Goal: Information Seeking & Learning: Learn about a topic

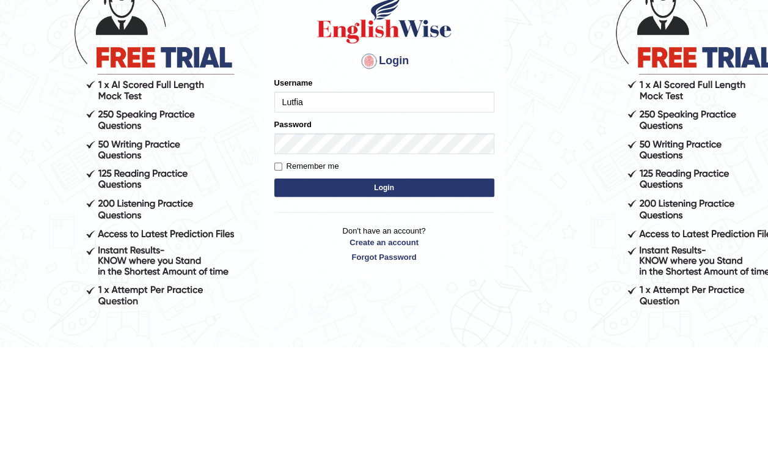
type input "Lutfia"
click at [414, 292] on button "Login" at bounding box center [384, 291] width 220 height 18
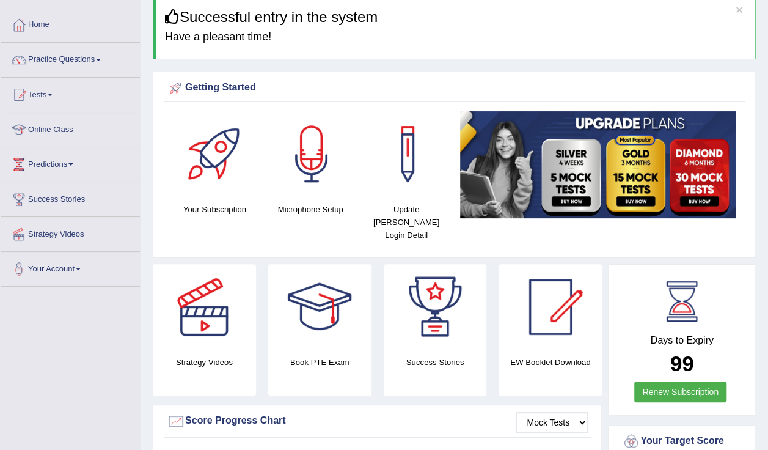
scroll to position [33, 0]
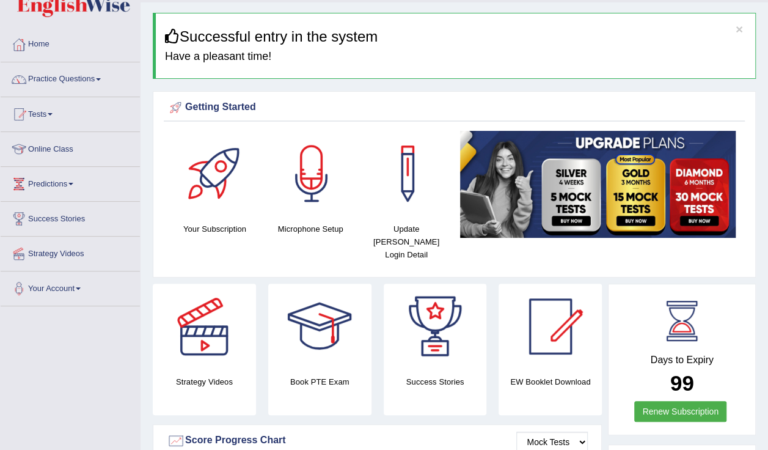
click at [42, 86] on link "Practice Questions" at bounding box center [70, 77] width 139 height 31
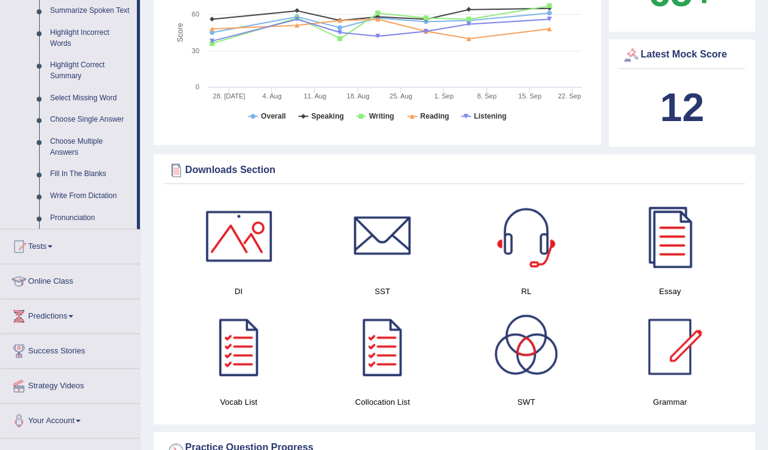
click at [68, 250] on link "Tests" at bounding box center [70, 244] width 139 height 31
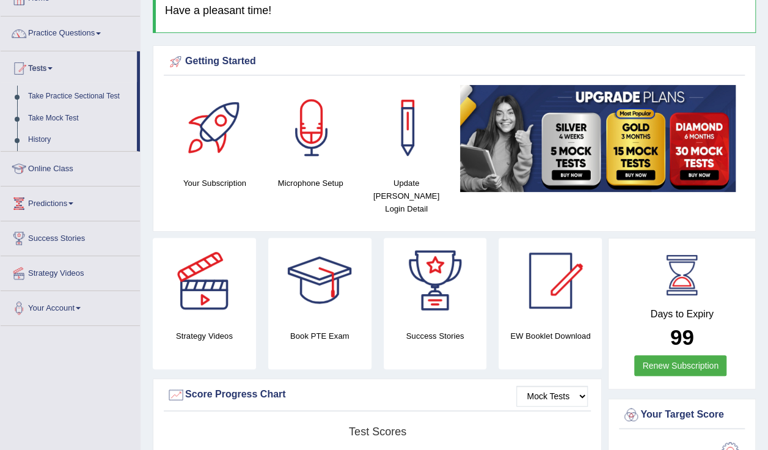
scroll to position [77, 0]
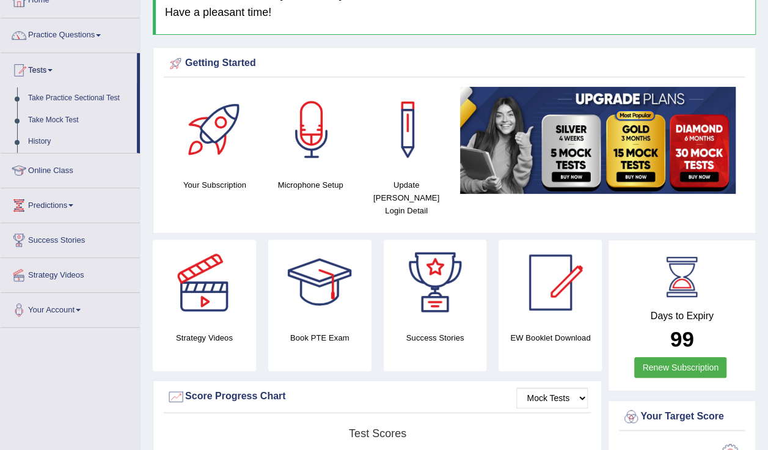
click at [49, 100] on link "Take Practice Sectional Test" at bounding box center [80, 98] width 114 height 22
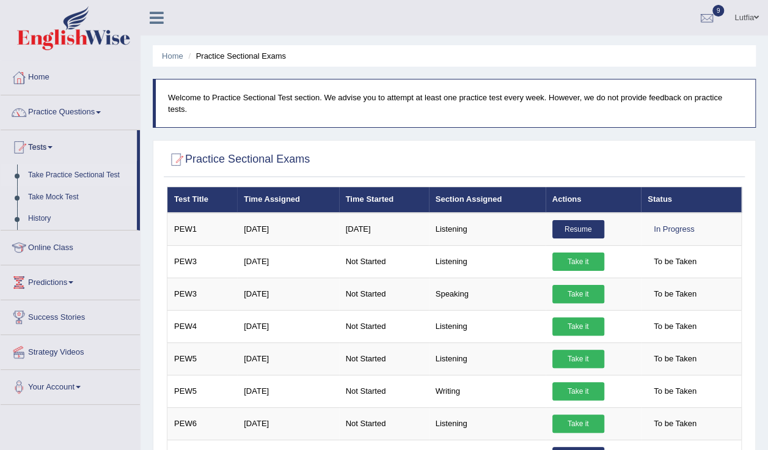
click at [52, 111] on link "Practice Questions" at bounding box center [70, 110] width 139 height 31
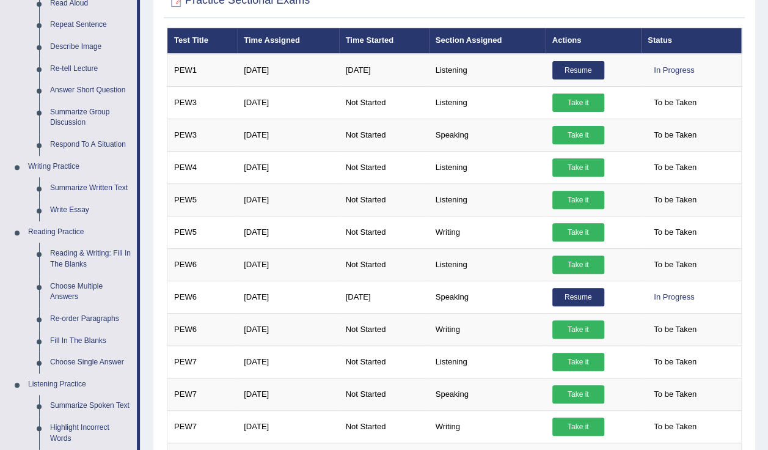
scroll to position [161, 0]
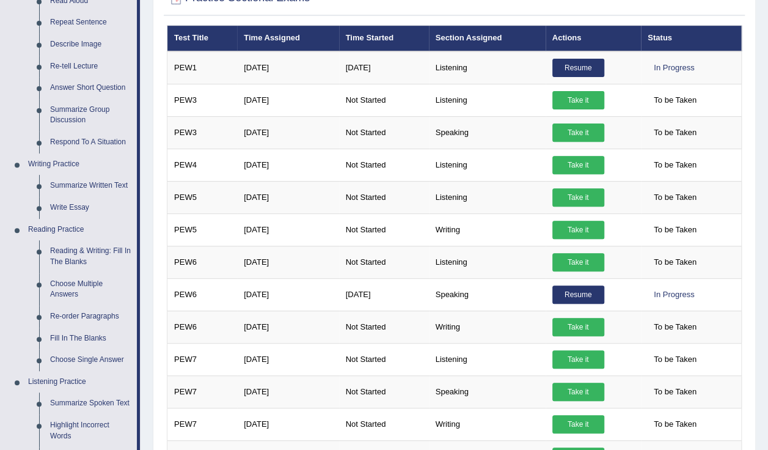
click at [106, 261] on link "Reading & Writing: Fill In The Blanks" at bounding box center [91, 256] width 92 height 32
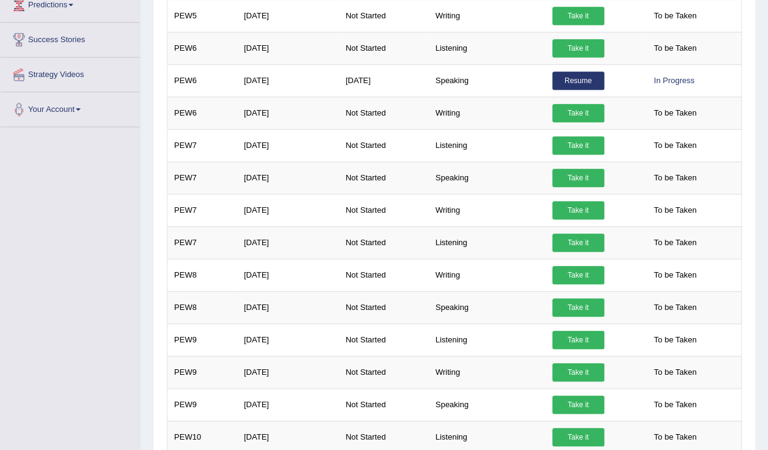
scroll to position [553, 0]
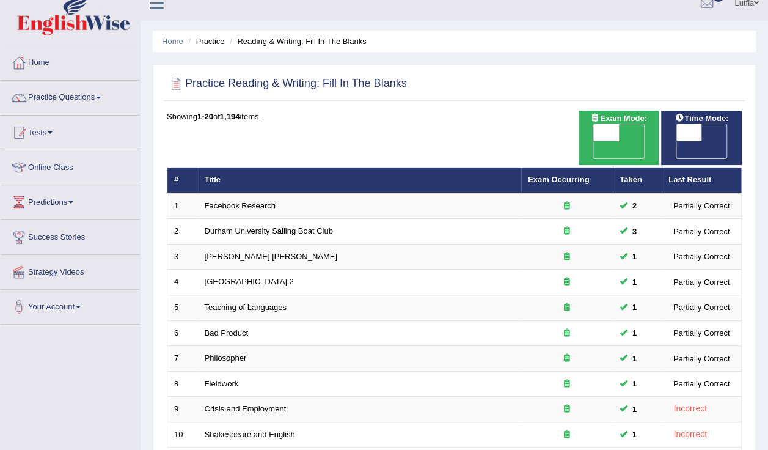
scroll to position [19, 0]
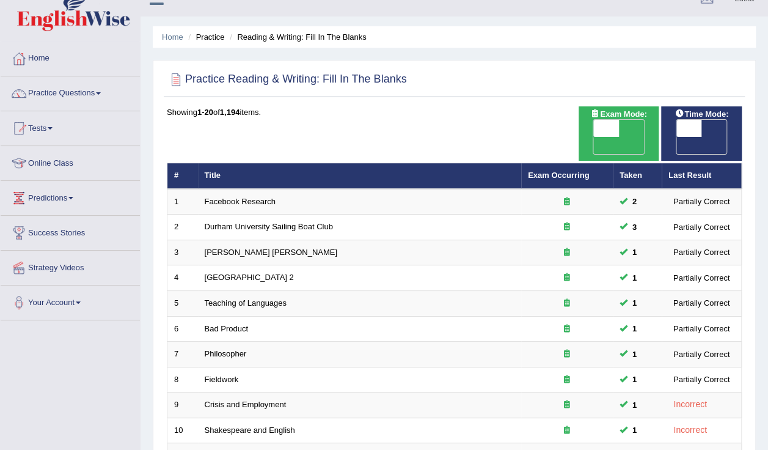
click at [90, 98] on link "Practice Questions" at bounding box center [70, 91] width 139 height 31
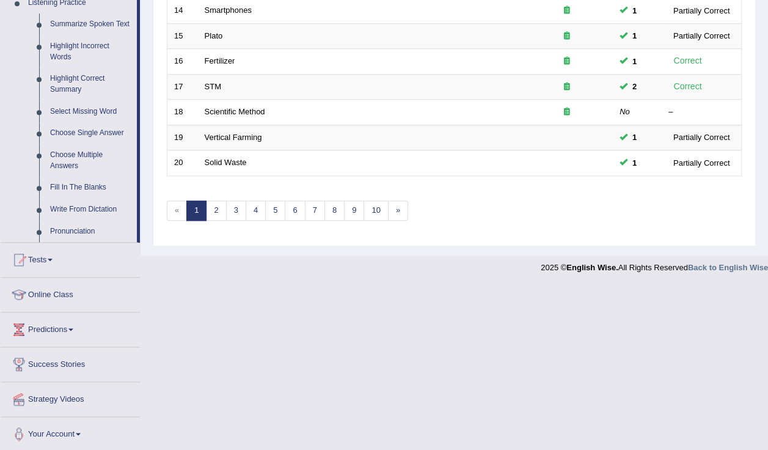
click at [116, 296] on link "Online Class" at bounding box center [70, 292] width 139 height 31
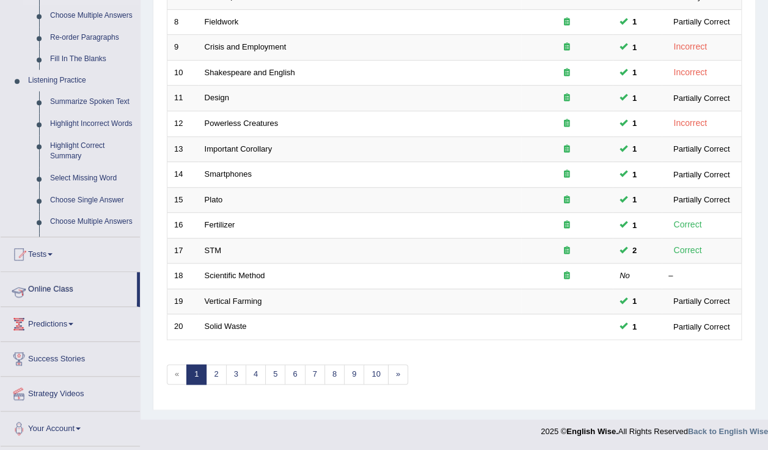
scroll to position [353, 0]
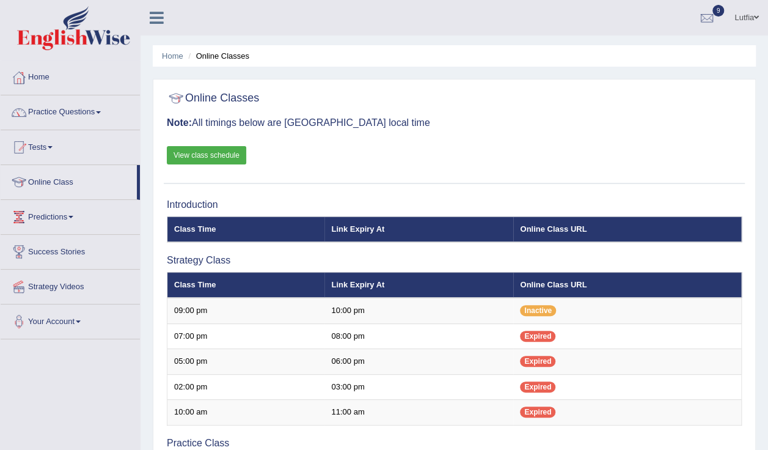
click at [103, 120] on link "Practice Questions" at bounding box center [70, 110] width 139 height 31
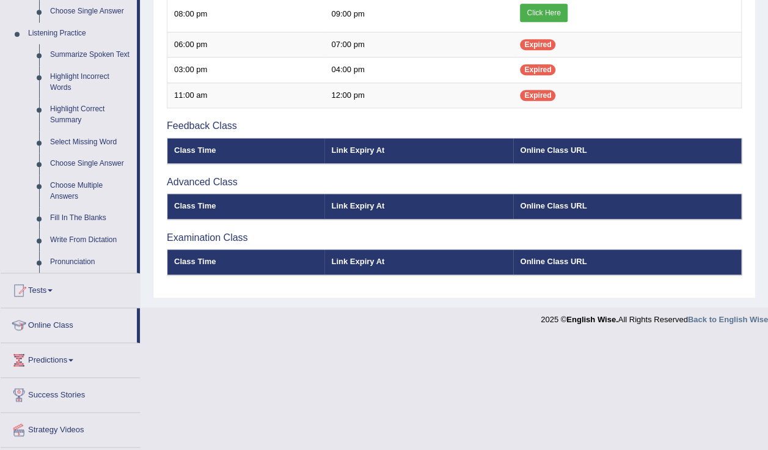
scroll to position [511, 0]
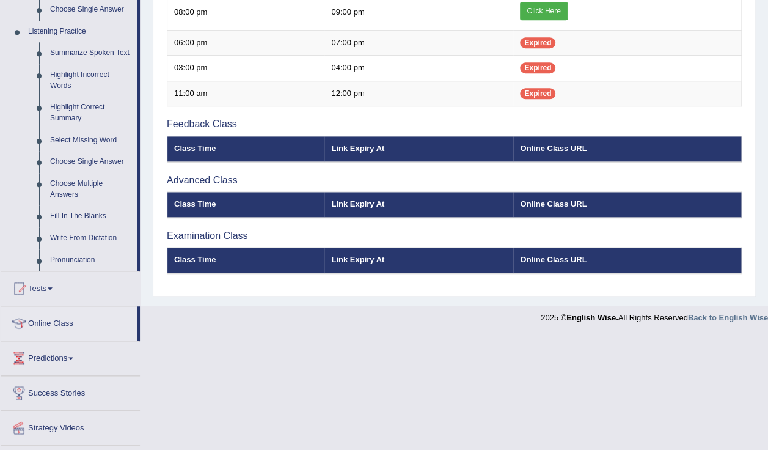
click at [82, 294] on link "Tests" at bounding box center [70, 286] width 139 height 31
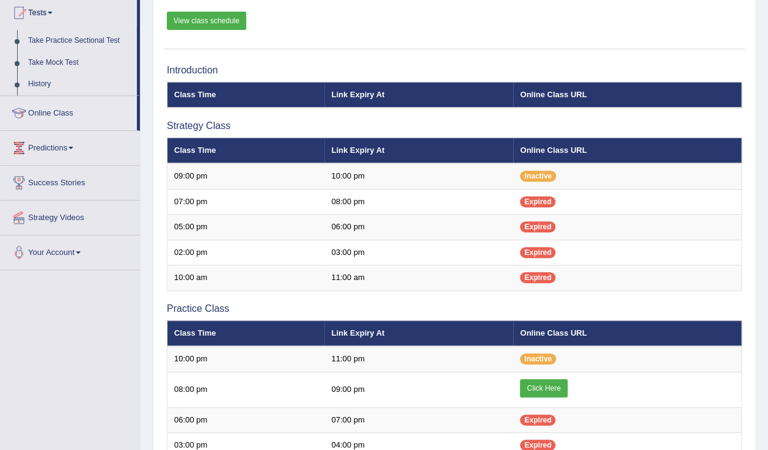
scroll to position [132, 0]
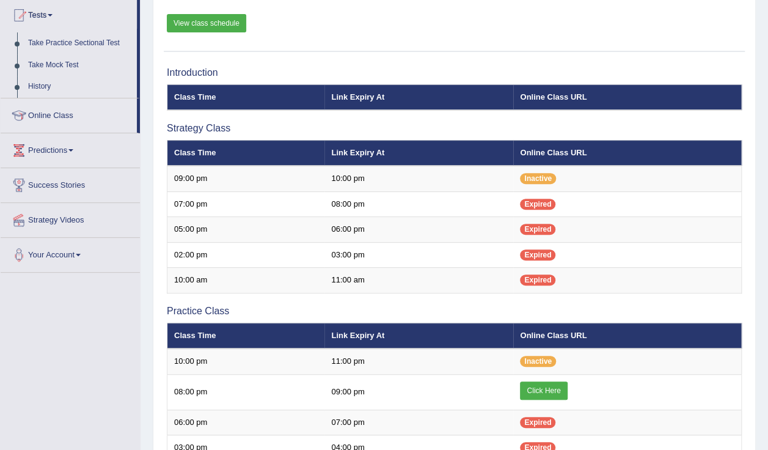
click at [92, 121] on link "Online Class" at bounding box center [69, 113] width 136 height 31
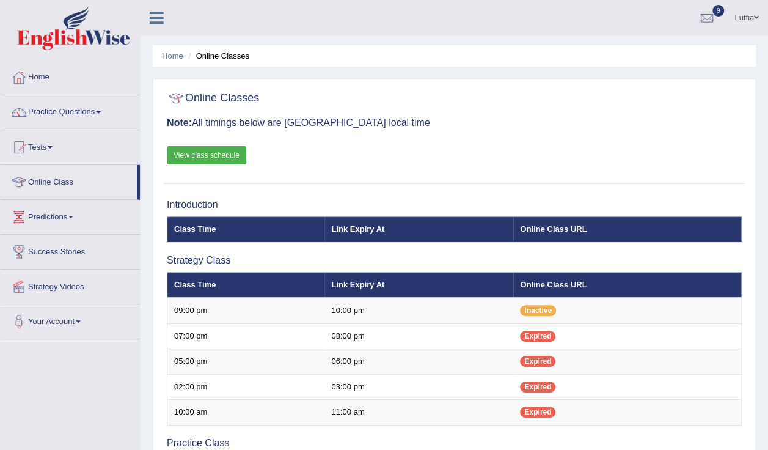
click at [75, 225] on link "Predictions" at bounding box center [70, 215] width 139 height 31
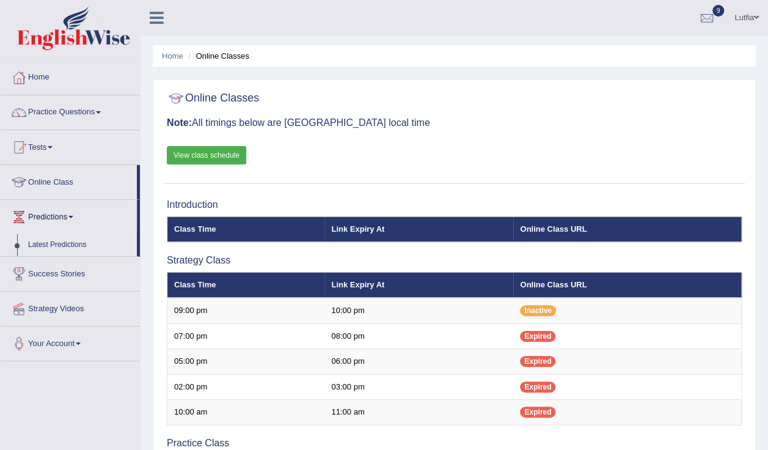
click at [109, 83] on link "Home" at bounding box center [70, 75] width 139 height 31
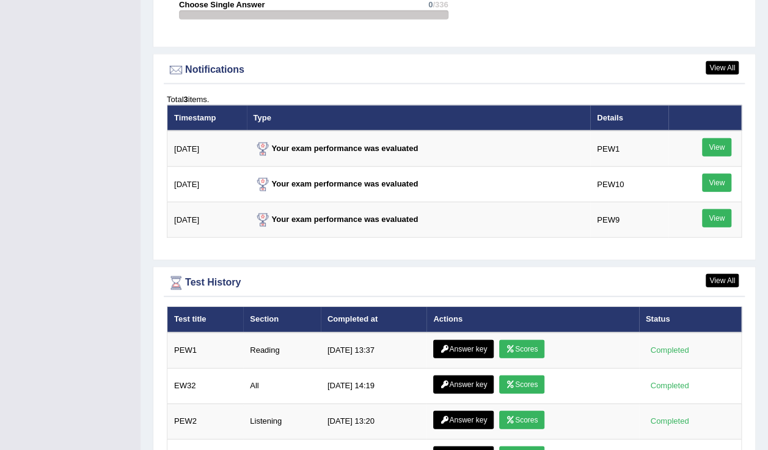
scroll to position [1453, 0]
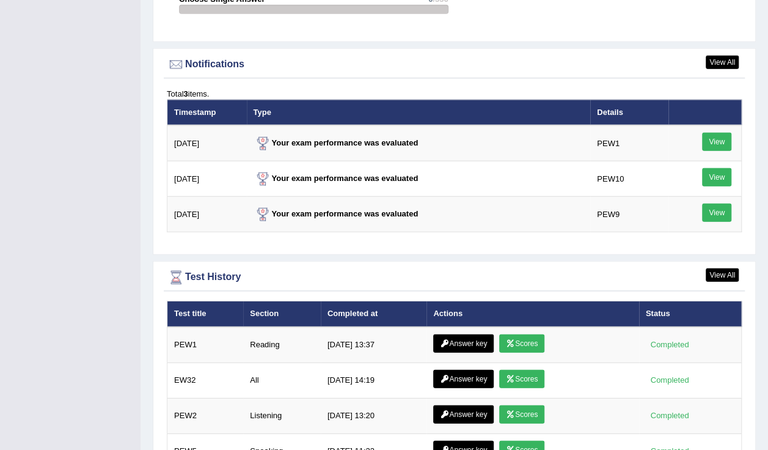
click at [467, 370] on link "Answer key" at bounding box center [463, 379] width 60 height 18
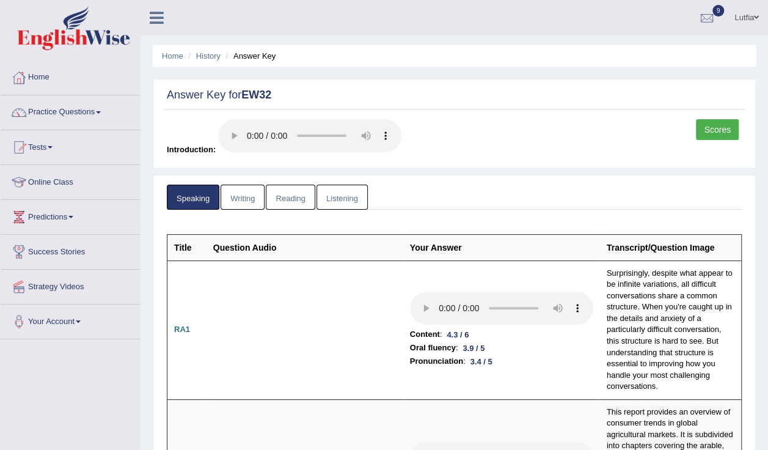
click at [296, 198] on link "Reading" at bounding box center [290, 196] width 49 height 25
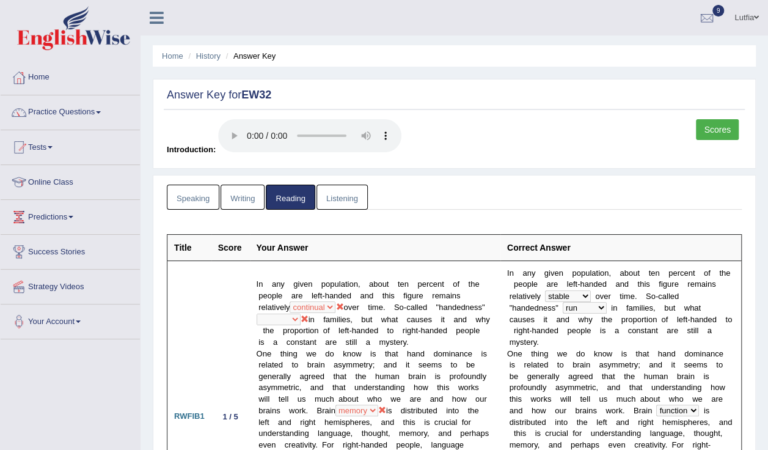
click at [727, 126] on link "Scores" at bounding box center [717, 129] width 43 height 21
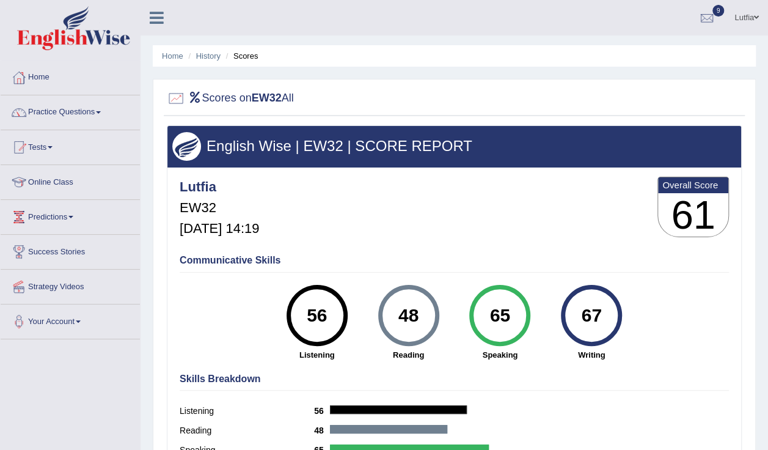
click at [91, 119] on link "Practice Questions" at bounding box center [70, 110] width 139 height 31
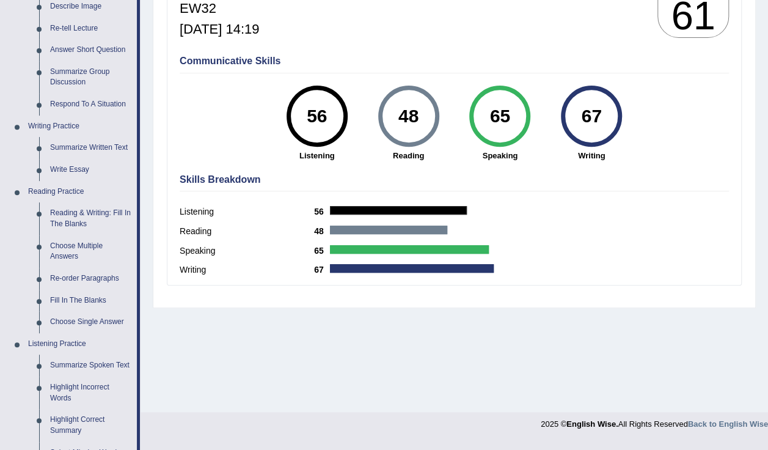
scroll to position [200, 0]
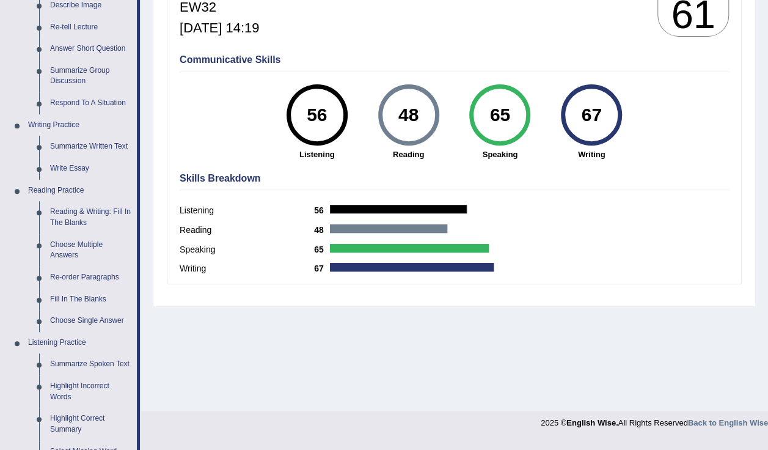
click at [109, 216] on link "Reading & Writing: Fill In The Blanks" at bounding box center [91, 217] width 92 height 32
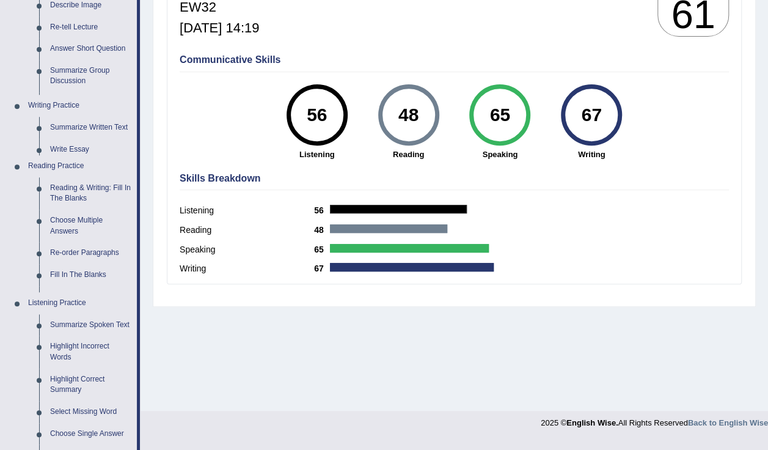
scroll to position [192, 0]
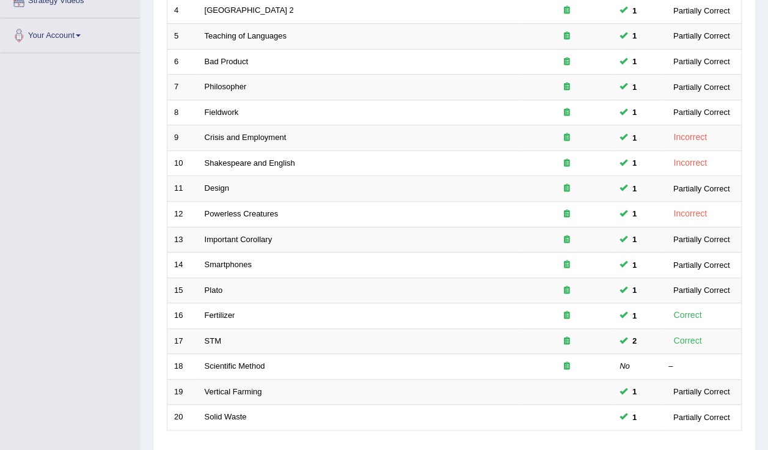
scroll to position [353, 0]
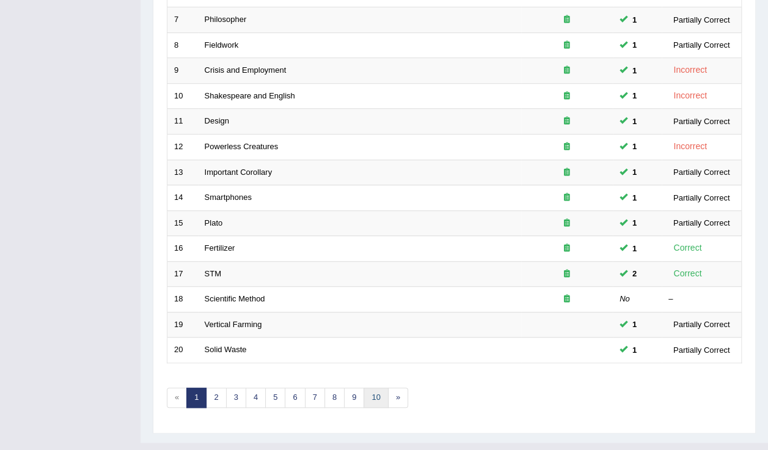
click at [370, 387] on link "10" at bounding box center [375, 397] width 24 height 20
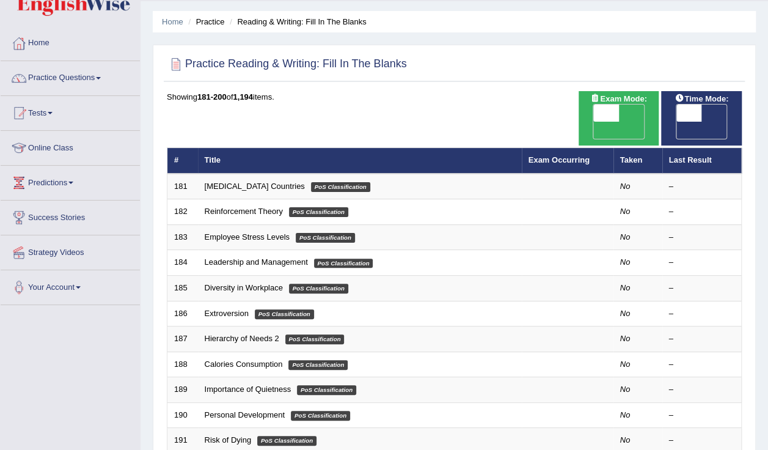
scroll to position [35, 0]
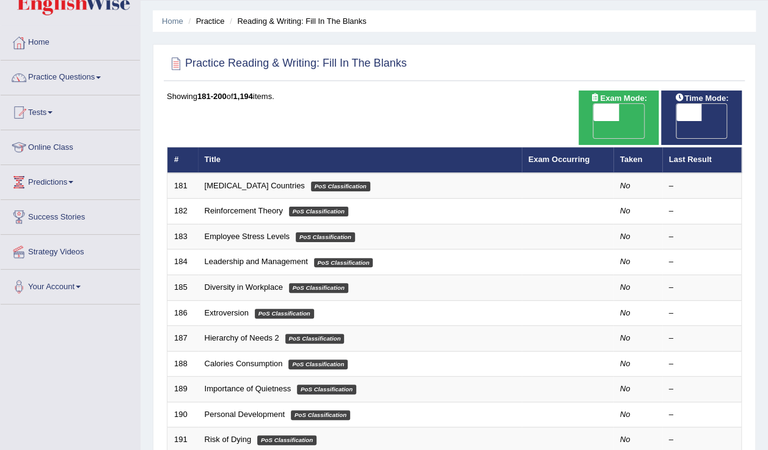
click at [594, 121] on span "OFF" at bounding box center [581, 129] width 26 height 17
checkbox input "true"
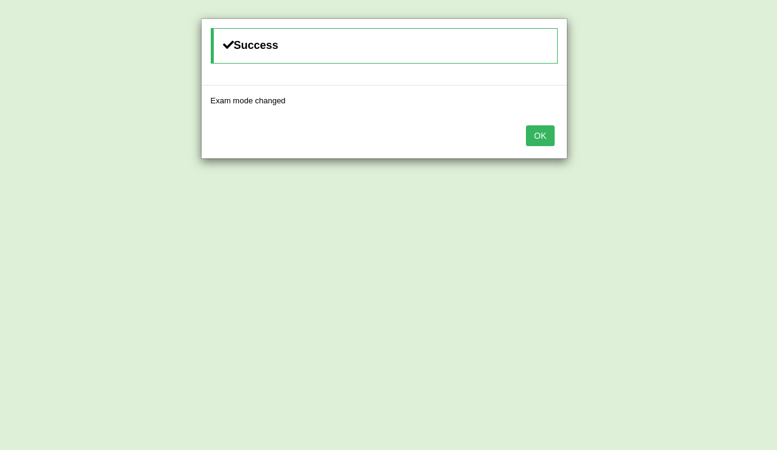
click at [710, 116] on div "Success Exam mode changed OK" at bounding box center [388, 225] width 777 height 450
click at [552, 136] on button "OK" at bounding box center [540, 135] width 28 height 21
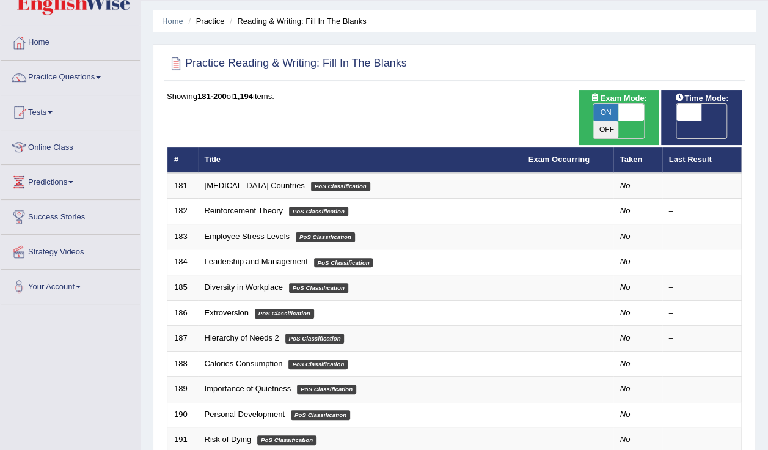
click at [676, 121] on span "OFF" at bounding box center [664, 129] width 26 height 17
checkbox input "true"
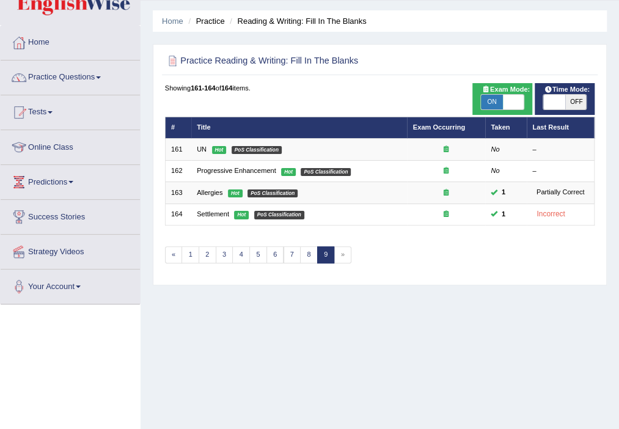
click at [250, 174] on link "Progressive Enhancement" at bounding box center [236, 170] width 79 height 7
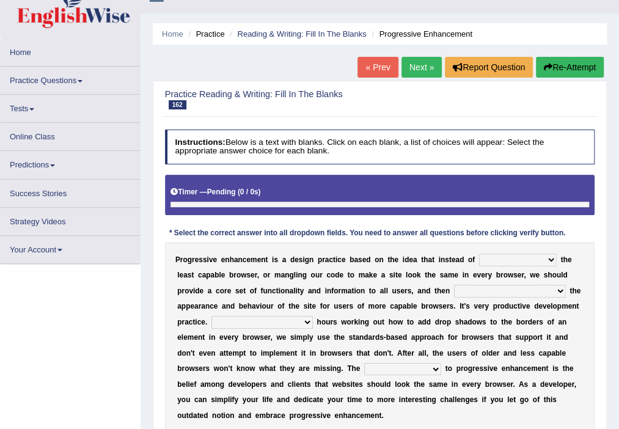
scroll to position [65, 0]
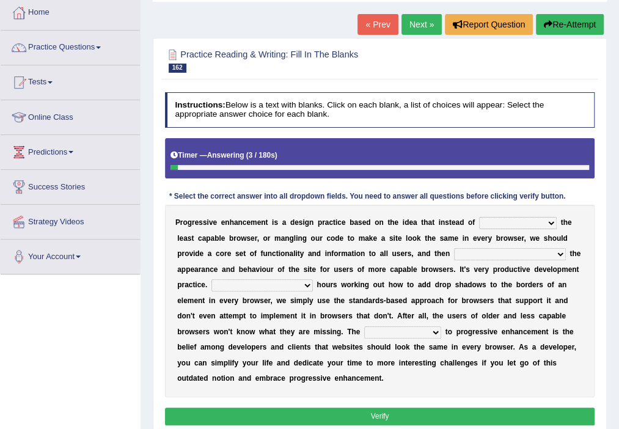
click at [514, 223] on select "designing for have to design have designed for be designing" at bounding box center [518, 223] width 78 height 12
select select "designing for"
click at [479, 217] on select "designing for have to design have designed for be designing" at bounding box center [518, 223] width 78 height 12
click at [474, 256] on select "with progress enhancement progressively enhance progress so enhancing progress …" at bounding box center [510, 254] width 112 height 12
select select "progressively enhance"
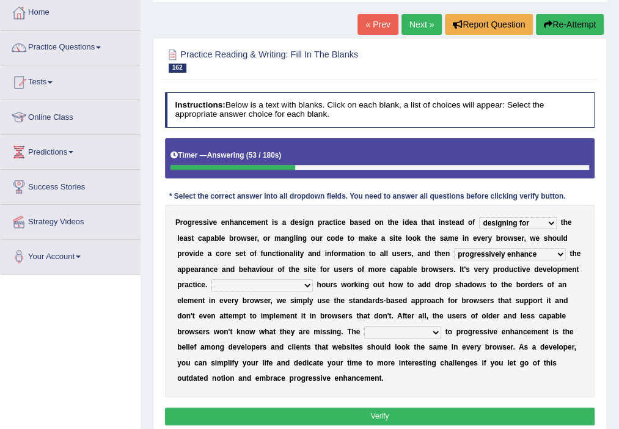
click at [454, 248] on select "with progress enhancement progressively enhance progress so enhancing progress …" at bounding box center [510, 254] width 112 height 12
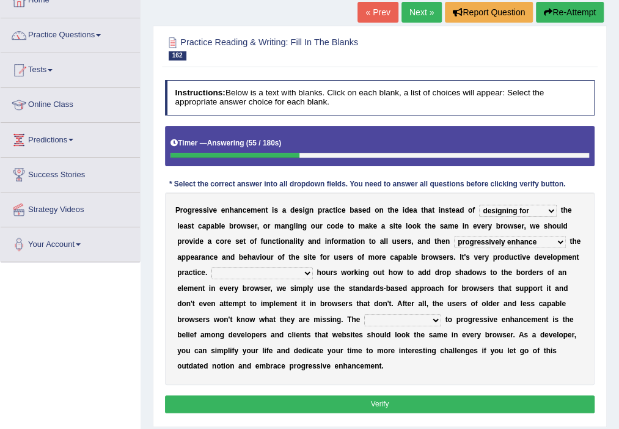
scroll to position [78, 0]
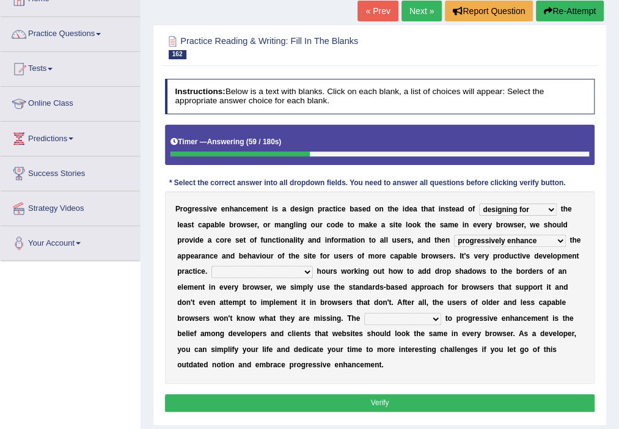
click at [261, 274] on select "In addition to developing Beside adding Whereby eliminating Instead of spending" at bounding box center [261, 272] width 101 height 12
select select "Instead of spending"
click at [211, 266] on select "In addition to developing Beside adding Whereby eliminating Instead of spending" at bounding box center [261, 272] width 101 height 12
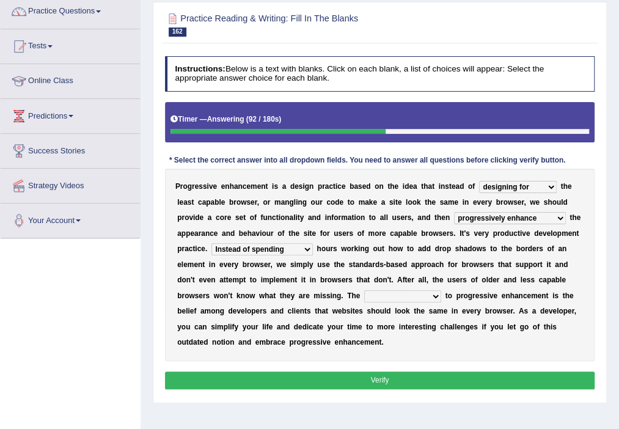
scroll to position [104, 0]
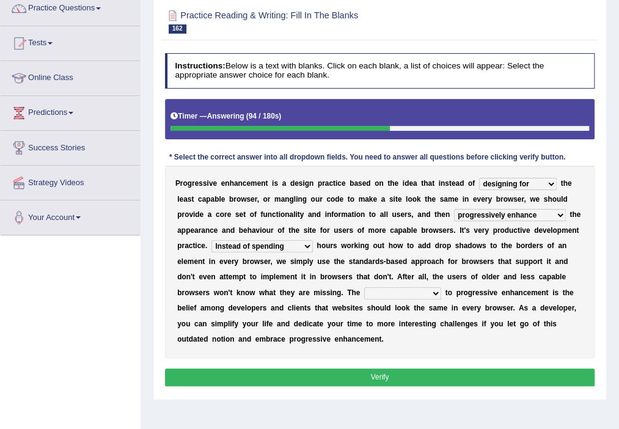
click at [364, 295] on select "larger problem lesser benefit biggest challenge least assurance" at bounding box center [402, 293] width 77 height 12
select select "biggest challenge"
click at [364, 287] on select "larger problem lesser benefit biggest challenge least assurance" at bounding box center [402, 293] width 77 height 12
click at [379, 368] on button "Verify" at bounding box center [380, 377] width 430 height 18
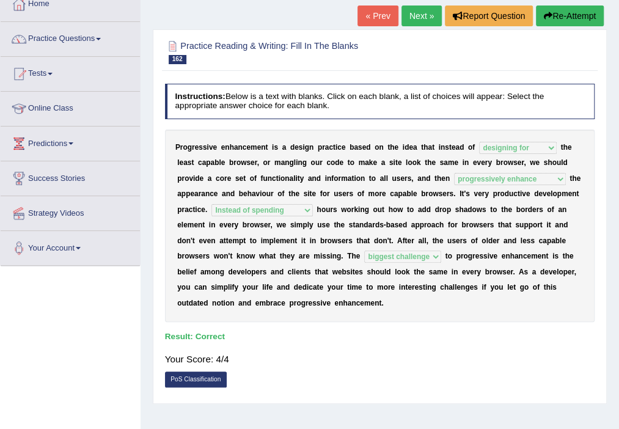
scroll to position [61, 0]
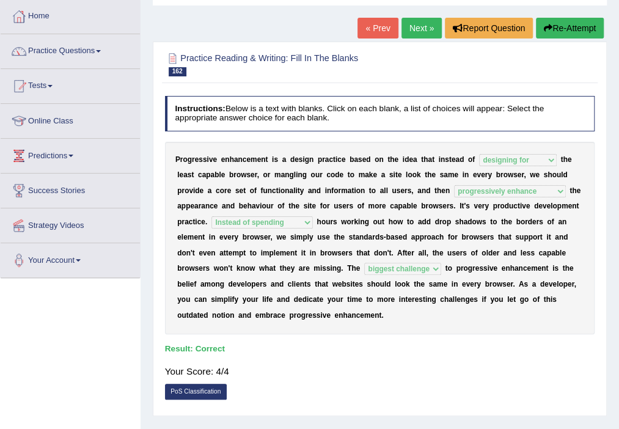
click at [422, 35] on link "Next »" at bounding box center [421, 28] width 40 height 21
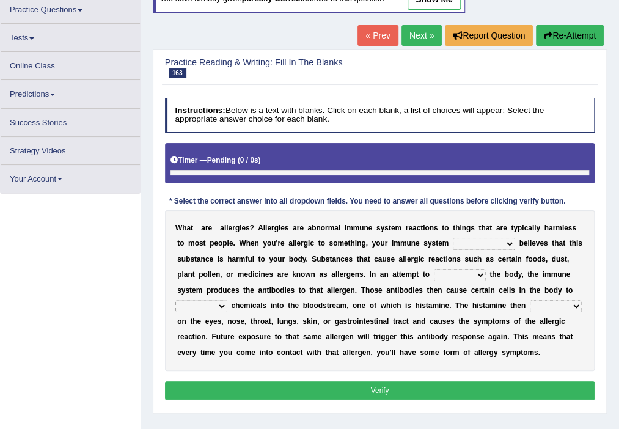
scroll to position [102, 0]
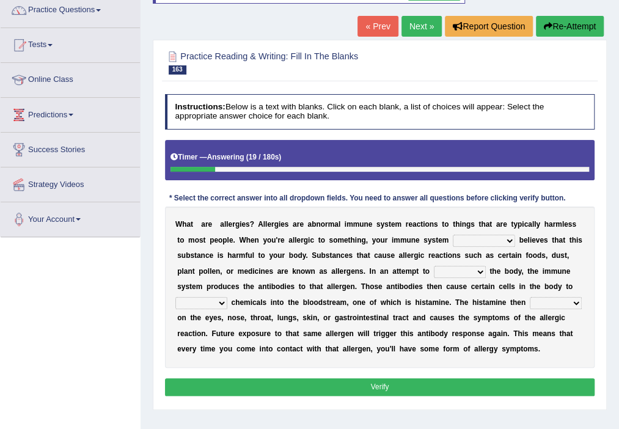
click at [453, 241] on select "completely consequently mistakenly definitely" at bounding box center [484, 241] width 62 height 12
select select "completely"
click at [453, 235] on select "completely consequently mistakenly definitely" at bounding box center [484, 241] width 62 height 12
click at [434, 274] on select "preserve protect improve activate" at bounding box center [460, 272] width 52 height 12
select select "protect"
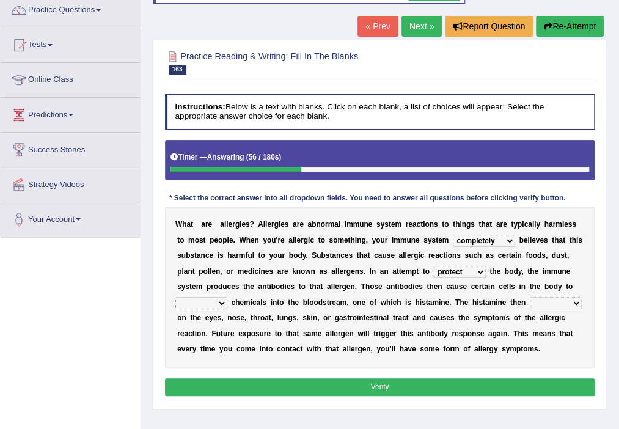
click at [434, 266] on select "preserve protect improve activate" at bounding box center [460, 272] width 52 height 12
click at [227, 297] on select "confiine release escape hold" at bounding box center [201, 303] width 52 height 12
select select "release"
click at [227, 297] on select "confiine release escape hold" at bounding box center [201, 303] width 52 height 12
click at [530, 306] on select "acts performs targets focuses" at bounding box center [556, 303] width 52 height 12
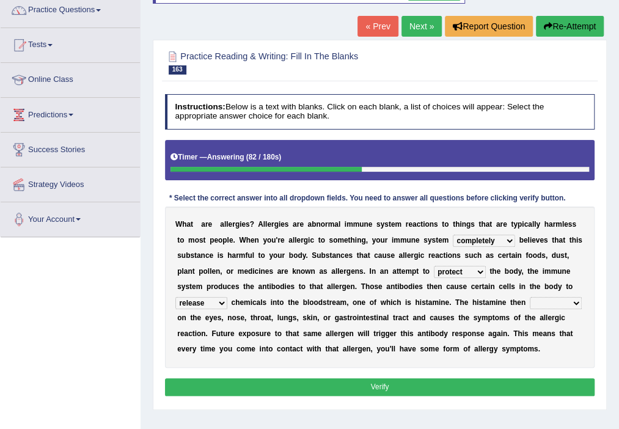
select select "acts"
click at [530, 297] on select "acts performs targets focuses" at bounding box center [556, 303] width 52 height 12
click at [397, 388] on button "Verify" at bounding box center [380, 387] width 430 height 18
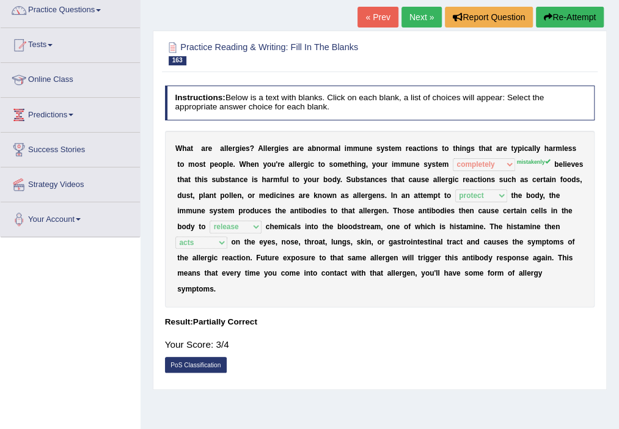
click at [419, 17] on link "Next »" at bounding box center [421, 17] width 40 height 21
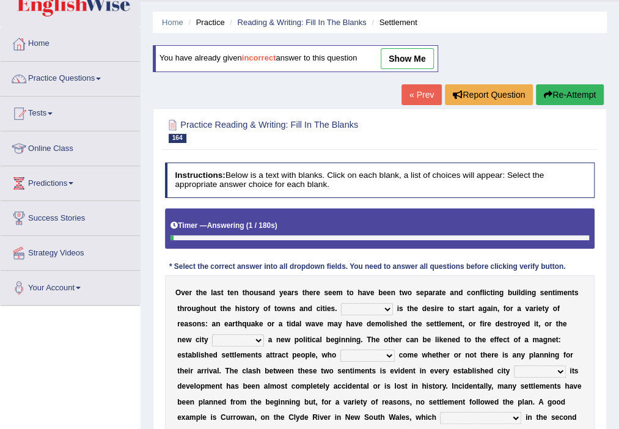
scroll to position [38, 0]
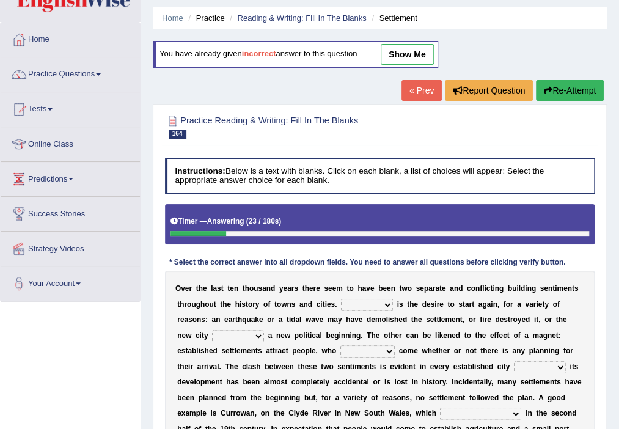
click at [372, 306] on select "One It What This" at bounding box center [367, 305] width 52 height 12
select select "One"
click at [341, 299] on select "One It What This" at bounding box center [367, 305] width 52 height 12
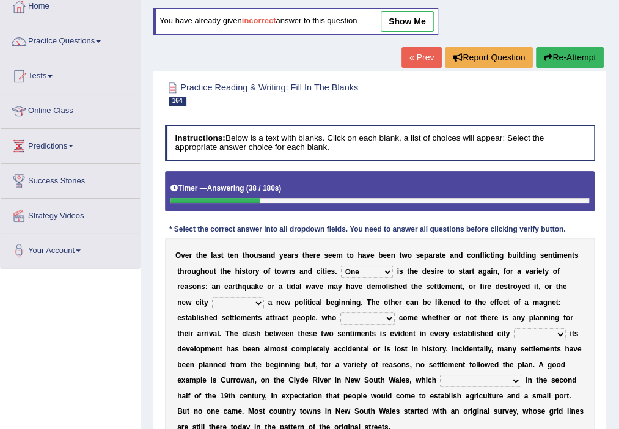
scroll to position [73, 0]
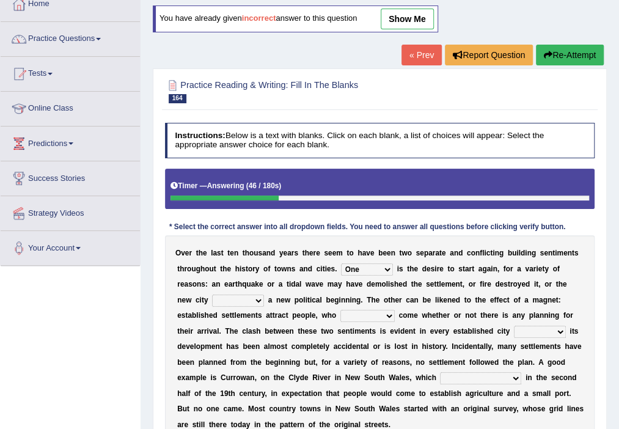
click at [214, 302] on select "does marks is causes" at bounding box center [238, 300] width 52 height 12
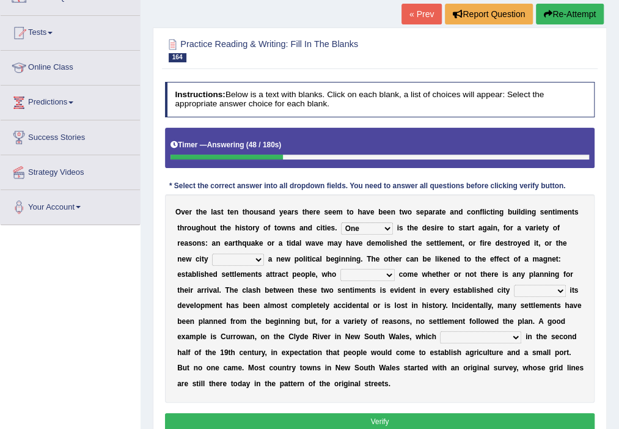
scroll to position [115, 0]
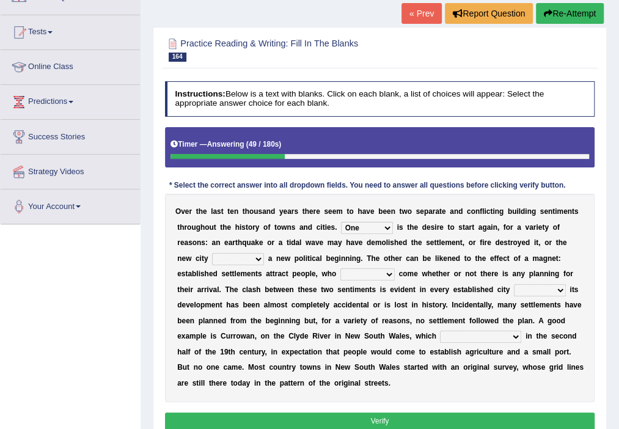
click at [212, 253] on select "does marks is causes" at bounding box center [238, 259] width 52 height 12
select select "causes"
click at [212, 253] on select "does marks is causes" at bounding box center [238, 259] width 52 height 12
click at [340, 275] on select "tend to are used to ought to had to" at bounding box center [367, 274] width 54 height 12
select select "tend to"
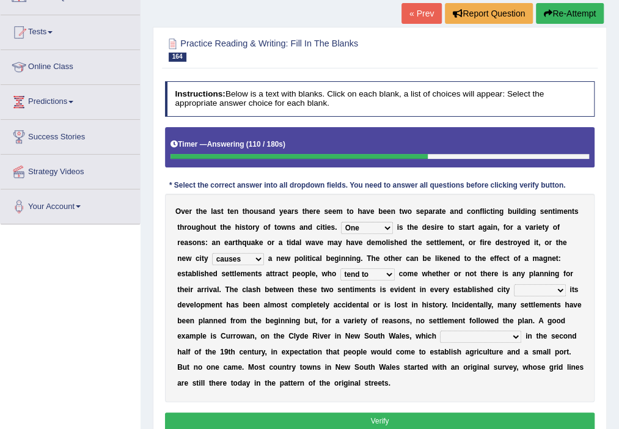
click at [340, 268] on select "tend to are used to ought to had to" at bounding box center [367, 274] width 54 height 12
click at [514, 290] on select "unless whenever whereas until" at bounding box center [540, 290] width 52 height 12
select select "whenever"
click at [514, 284] on select "unless whenever whereas until" at bounding box center [540, 290] width 52 height 12
click at [440, 337] on select "has been surveyed was surveyed could be surveyed had surveyed" at bounding box center [480, 336] width 81 height 12
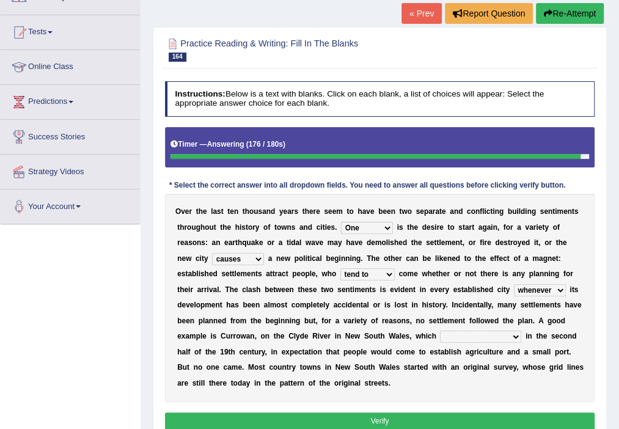
select select "had surveyed"
click at [440, 330] on select "has been surveyed was surveyed could be surveyed had surveyed" at bounding box center [480, 336] width 81 height 12
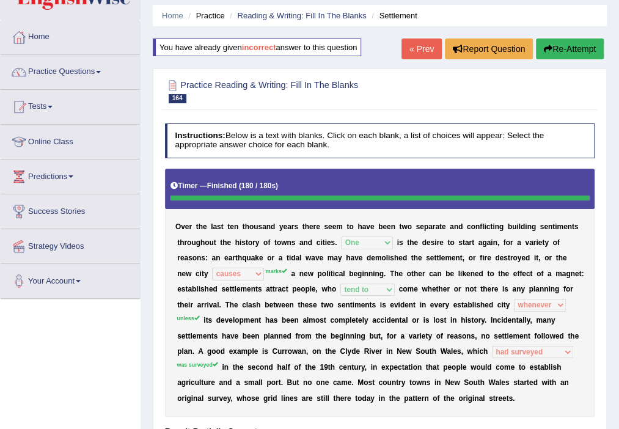
scroll to position [37, 0]
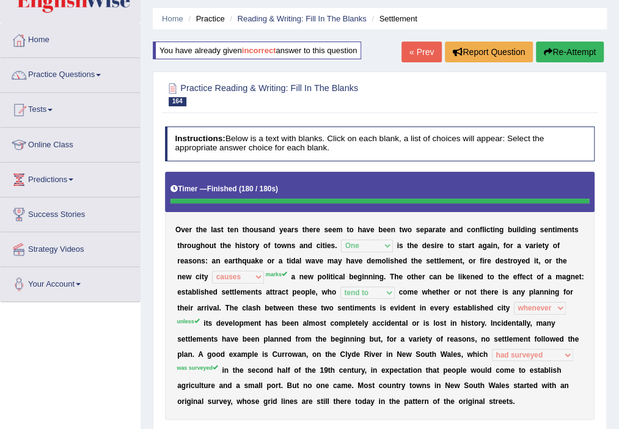
click at [86, 76] on link "Practice Questions" at bounding box center [70, 73] width 139 height 31
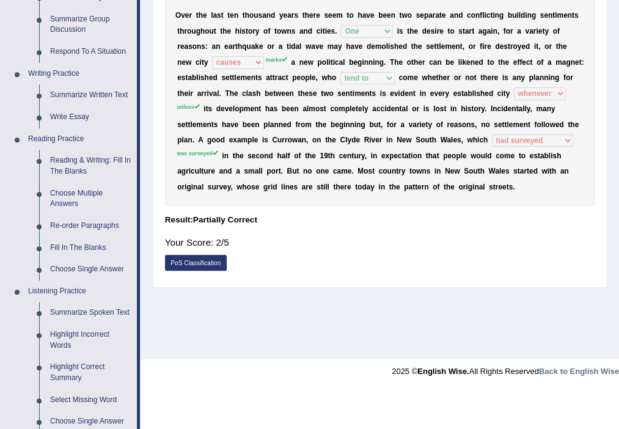
scroll to position [255, 0]
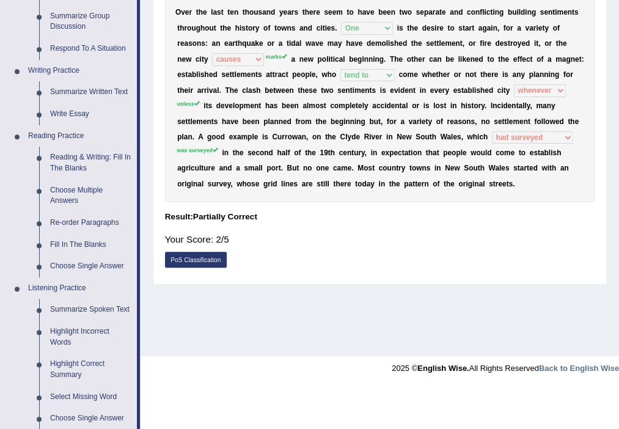
click at [101, 224] on link "Re-order Paragraphs" at bounding box center [91, 223] width 92 height 22
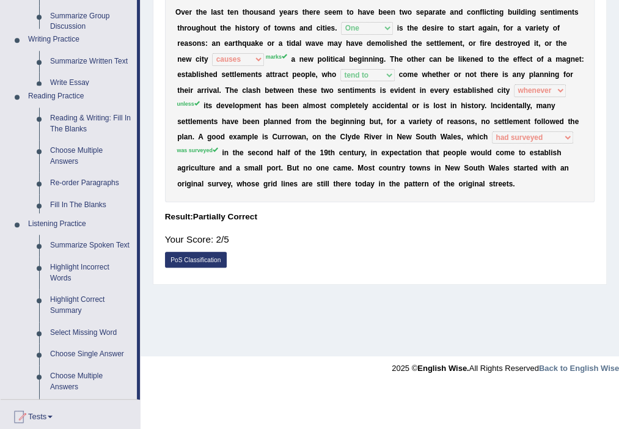
scroll to position [213, 0]
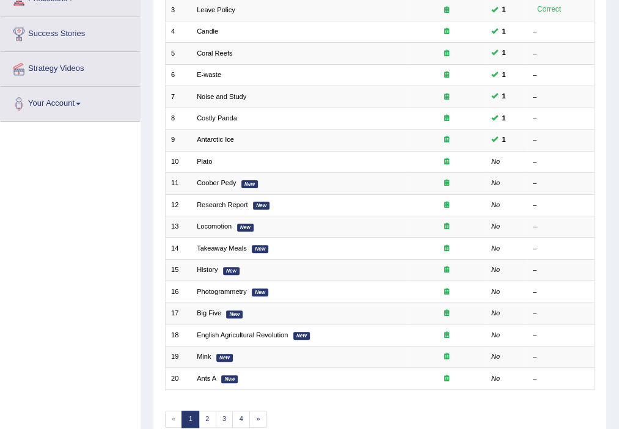
scroll to position [271, 0]
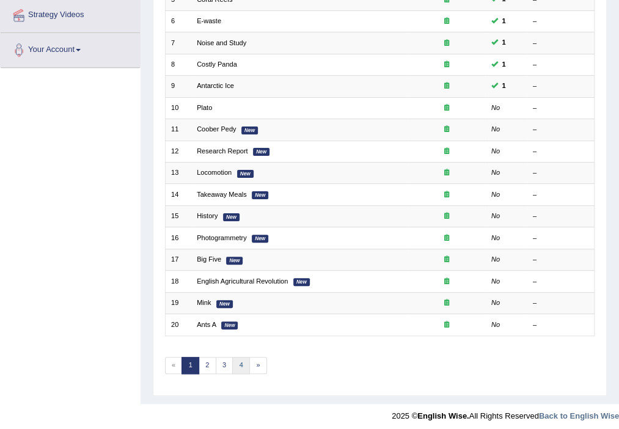
click at [241, 367] on link "4" at bounding box center [241, 365] width 18 height 17
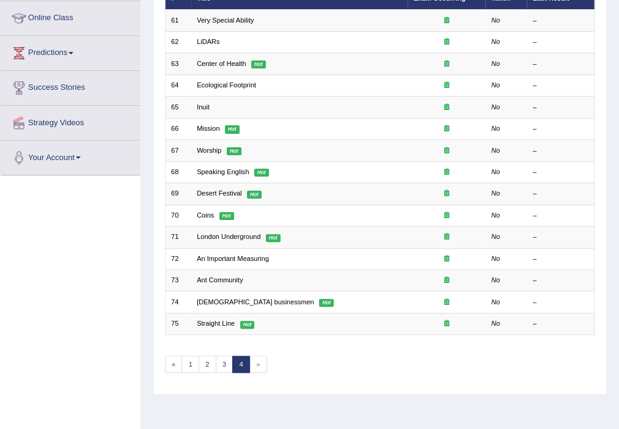
scroll to position [213, 0]
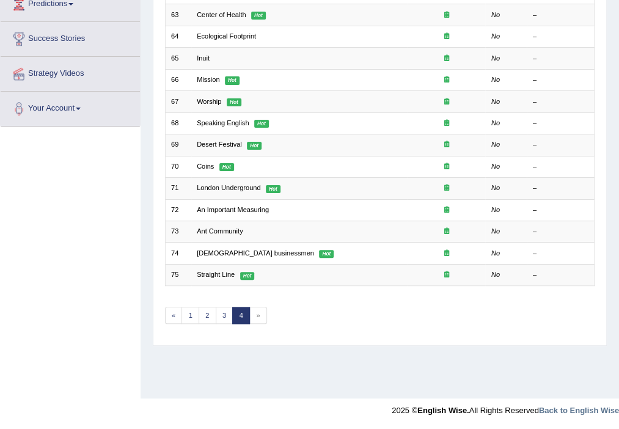
click at [256, 319] on span "»" at bounding box center [258, 315] width 18 height 17
click at [258, 316] on span "»" at bounding box center [258, 315] width 18 height 17
click at [225, 272] on link "Straight Line" at bounding box center [216, 274] width 38 height 7
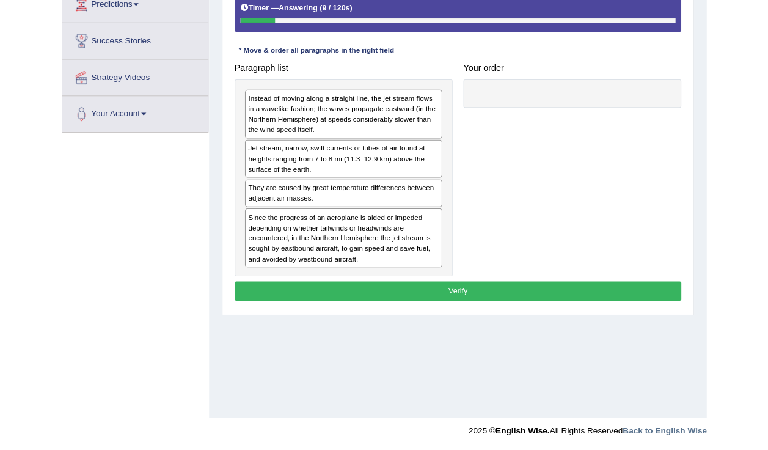
scroll to position [192, 0]
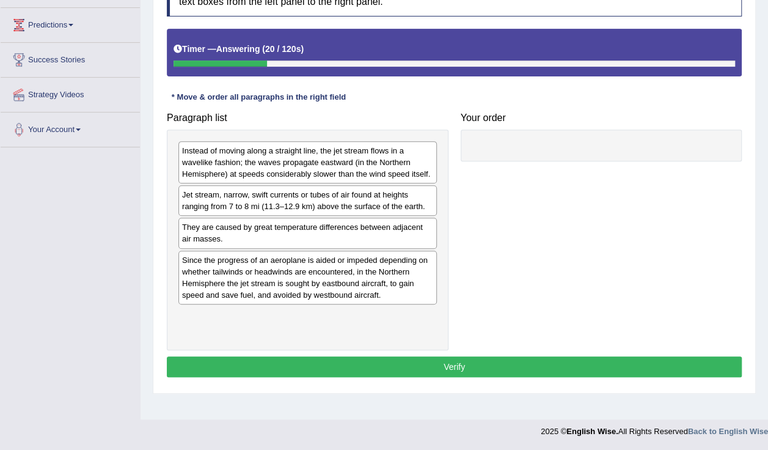
click at [299, 268] on div "Since the progress of an aeroplane is aided or impeded depending on whether tai…" at bounding box center [307, 277] width 258 height 54
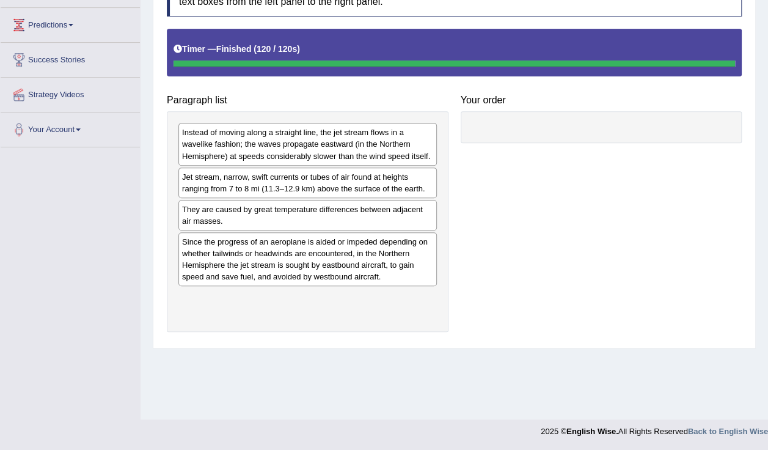
click at [524, 176] on div "Paragraph list Instead of moving along a straight line, the jet stream flows in…" at bounding box center [454, 180] width 587 height 303
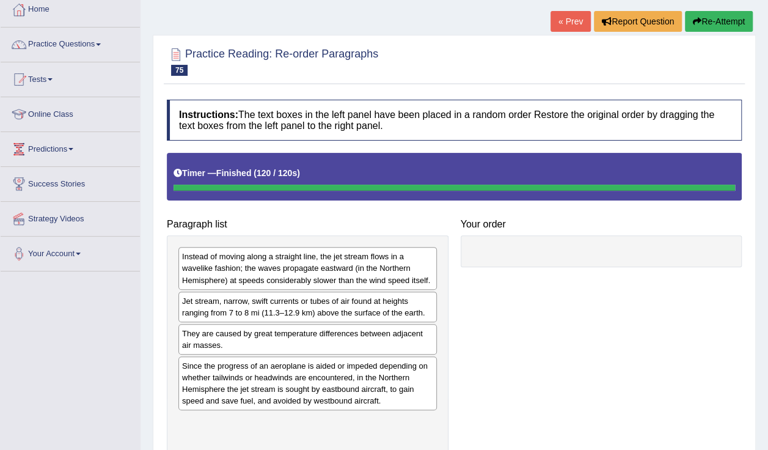
scroll to position [70, 0]
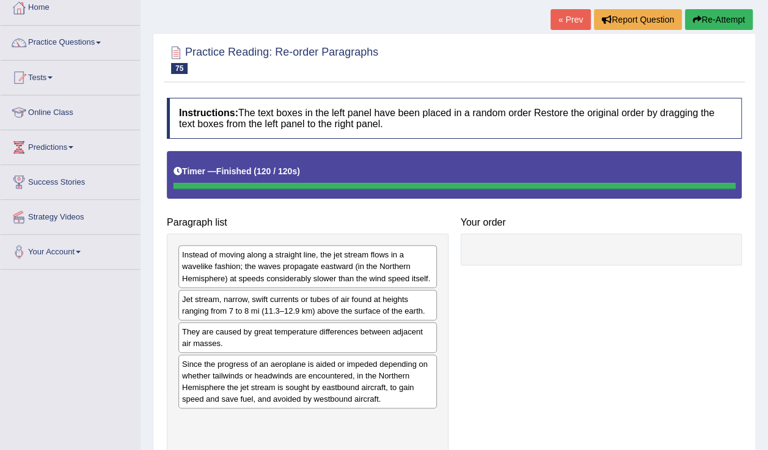
click at [618, 249] on div at bounding box center [602, 249] width 282 height 32
click at [586, 237] on div at bounding box center [602, 250] width 282 height 32
click at [589, 239] on div at bounding box center [602, 250] width 282 height 32
click at [593, 243] on div at bounding box center [602, 250] width 282 height 32
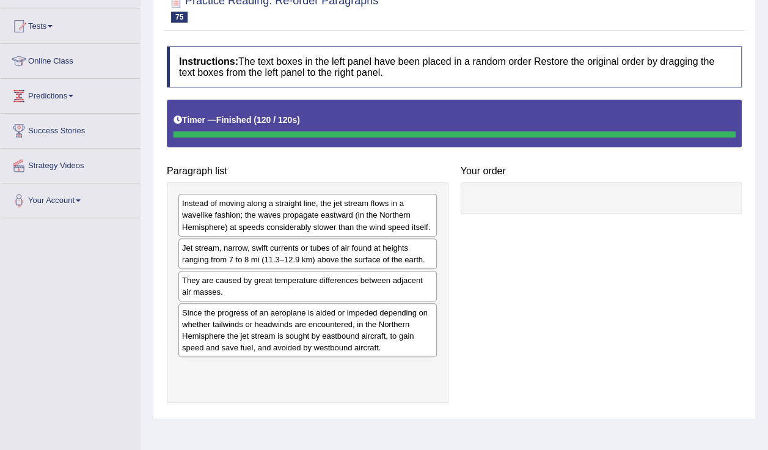
scroll to position [122, 0]
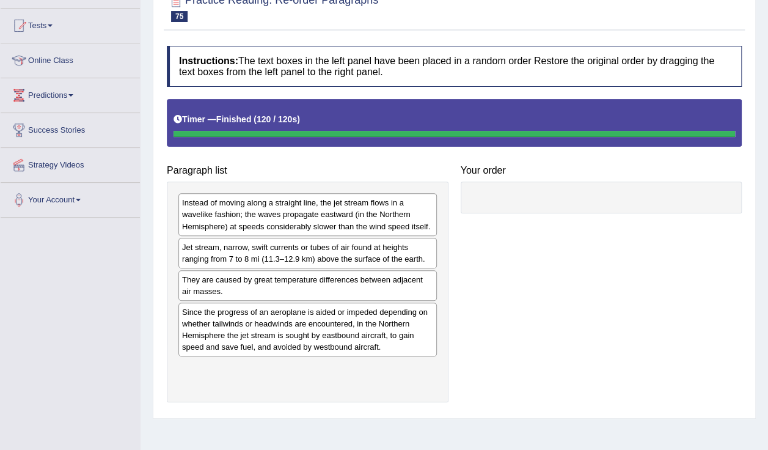
click at [226, 387] on div "Instead of moving along a straight line, the jet stream flows in a wavelike fas…" at bounding box center [308, 291] width 282 height 221
click at [414, 351] on div "Since the progress of an aeroplane is aided or impeded depending on whether tai…" at bounding box center [307, 329] width 258 height 54
click at [317, 351] on div "Since the progress of an aeroplane is aided or impeded depending on whether tai…" at bounding box center [307, 329] width 258 height 54
click at [265, 347] on div "Since the progress of an aeroplane is aided or impeded depending on whether tai…" at bounding box center [307, 329] width 258 height 54
click at [360, 335] on div "Since the progress of an aeroplane is aided or impeded depending on whether tai…" at bounding box center [307, 329] width 258 height 54
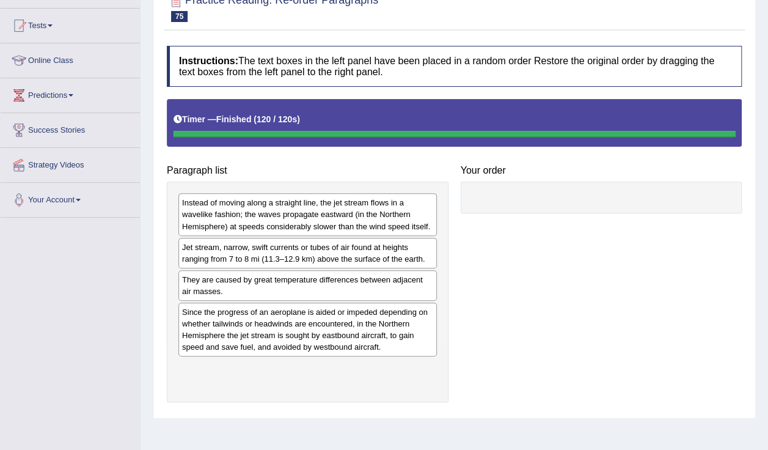
click at [321, 197] on div "Instead of moving along a straight line, the jet stream flows in a wavelike fas…" at bounding box center [307, 214] width 258 height 42
click at [296, 338] on div "Since the progress of an aeroplane is aided or impeded depending on whether tai…" at bounding box center [307, 329] width 258 height 54
click at [318, 214] on div "Instead of moving along a straight line, the jet stream flows in a wavelike fas…" at bounding box center [307, 214] width 258 height 42
click at [266, 245] on div "Jet stream, narrow, swift currents or tubes of air found at heights ranging fro…" at bounding box center [307, 253] width 258 height 31
click at [254, 293] on div "They are caused by great temperature differences between adjacent air masses." at bounding box center [307, 285] width 258 height 31
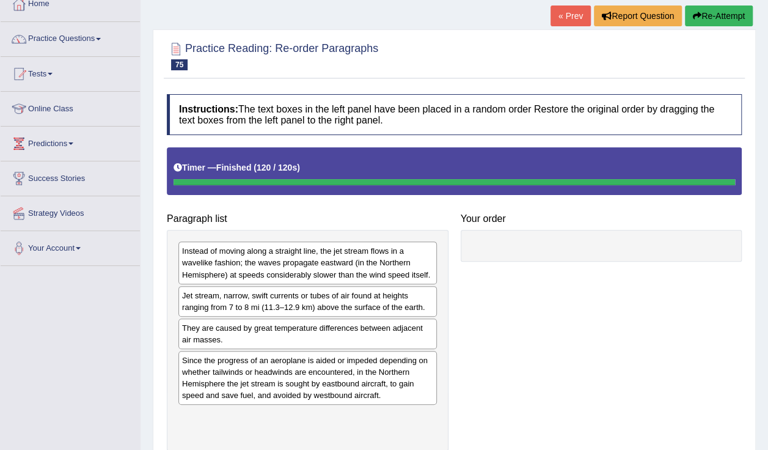
scroll to position [69, 0]
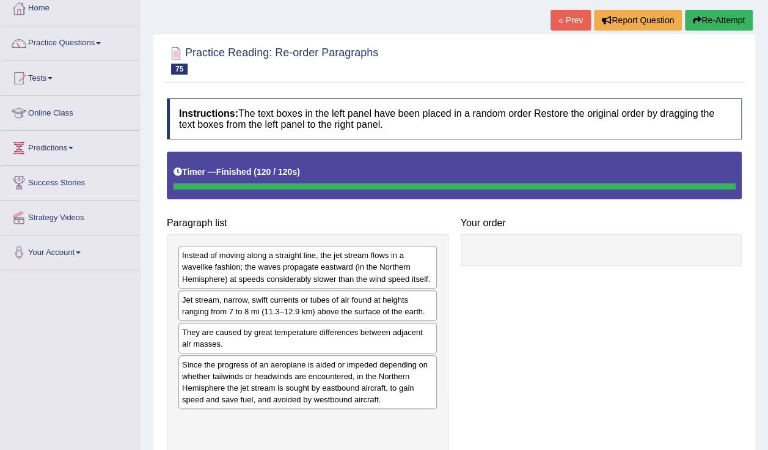
click at [600, 239] on div at bounding box center [602, 250] width 282 height 32
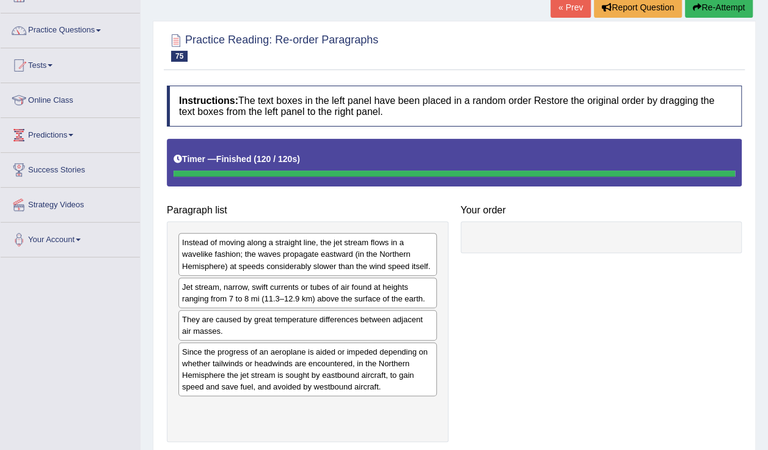
scroll to position [0, 0]
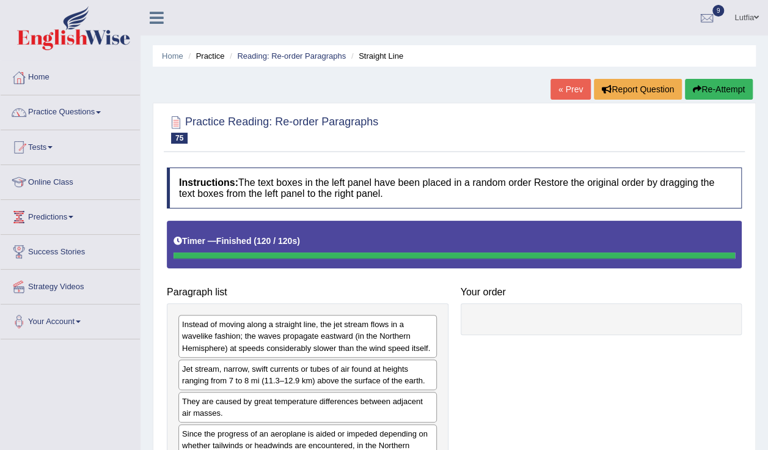
click at [214, 396] on div "They are caused by great temperature differences between adjacent air masses." at bounding box center [307, 407] width 258 height 31
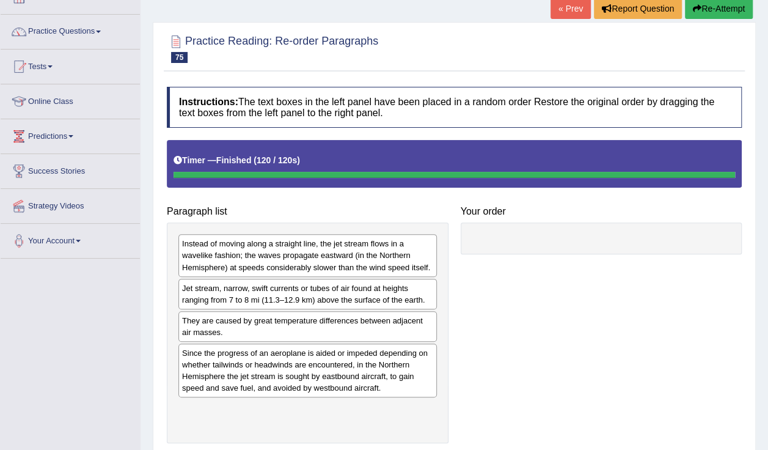
scroll to position [86, 0]
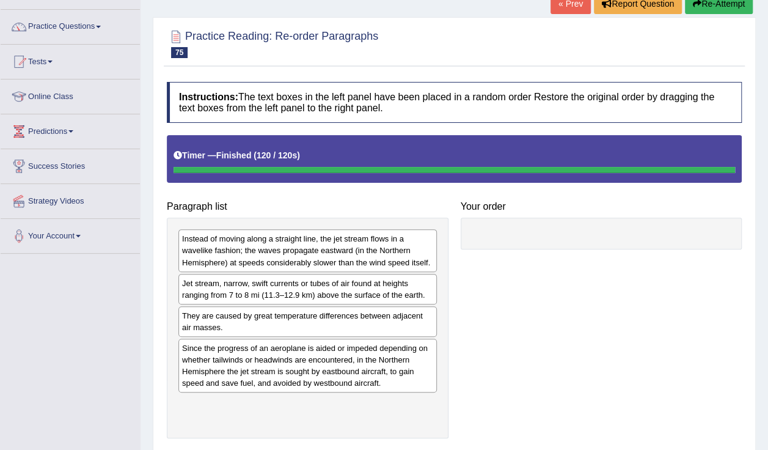
click at [374, 331] on div "They are caused by great temperature differences between adjacent air masses." at bounding box center [307, 321] width 258 height 31
click at [330, 324] on div "They are caused by great temperature differences between adjacent air masses." at bounding box center [307, 321] width 258 height 31
click at [325, 287] on div "Jet stream, narrow, swift currents or tubes of air found at heights ranging fro…" at bounding box center [307, 289] width 258 height 31
click at [263, 376] on div "Since the progress of an aeroplane is aided or impeded depending on whether tai…" at bounding box center [307, 365] width 258 height 54
click at [259, 246] on div "Instead of moving along a straight line, the jet stream flows in a wavelike fas…" at bounding box center [307, 250] width 258 height 42
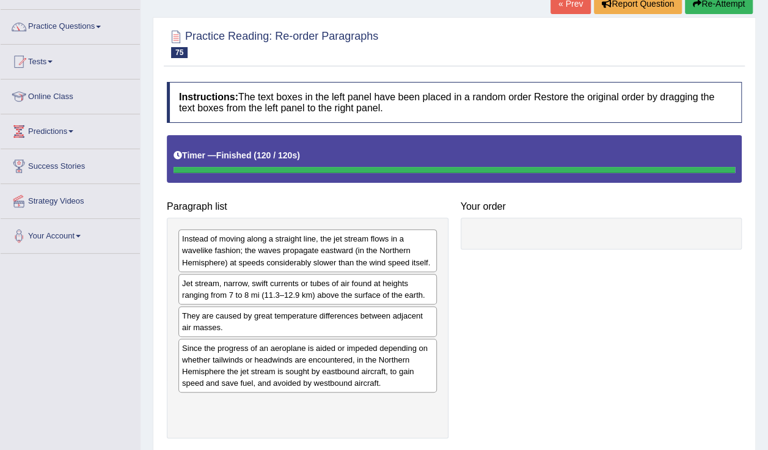
click at [258, 290] on div "Jet stream, narrow, swift currents or tubes of air found at heights ranging fro…" at bounding box center [307, 289] width 258 height 31
click at [279, 326] on div "They are caused by great temperature differences between adjacent air masses." at bounding box center [307, 321] width 258 height 31
click at [280, 359] on div "Since the progress of an aeroplane is aided or impeded depending on whether tai…" at bounding box center [307, 365] width 258 height 54
click at [300, 240] on div "Instead of moving along a straight line, the jet stream flows in a wavelike fas…" at bounding box center [307, 250] width 258 height 42
click at [266, 331] on div "They are caused by great temperature differences between adjacent air masses." at bounding box center [307, 321] width 258 height 31
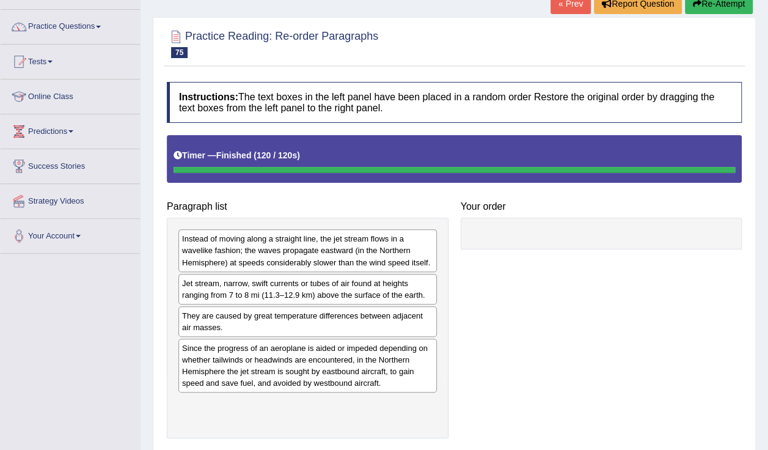
click at [270, 379] on div "Since the progress of an aeroplane is aided or impeded depending on whether tai…" at bounding box center [307, 365] width 258 height 54
click at [298, 244] on div "Instead of moving along a straight line, the jet stream flows in a wavelike fas…" at bounding box center [307, 250] width 258 height 42
click at [260, 289] on div "Jet stream, narrow, swift currents or tubes of air found at heights ranging fro…" at bounding box center [307, 289] width 258 height 31
click at [250, 332] on div "They are caused by great temperature differences between adjacent air masses." at bounding box center [307, 321] width 258 height 31
click at [434, 306] on div "They are caused by great temperature differences between adjacent air masses." at bounding box center [307, 321] width 258 height 31
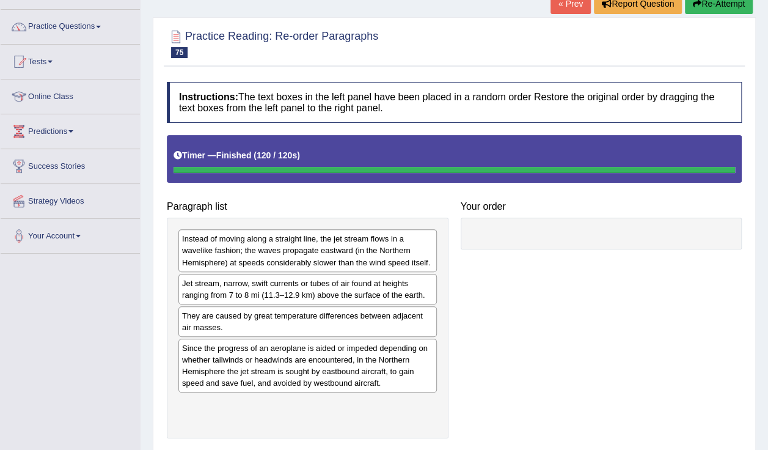
scroll to position [95, 0]
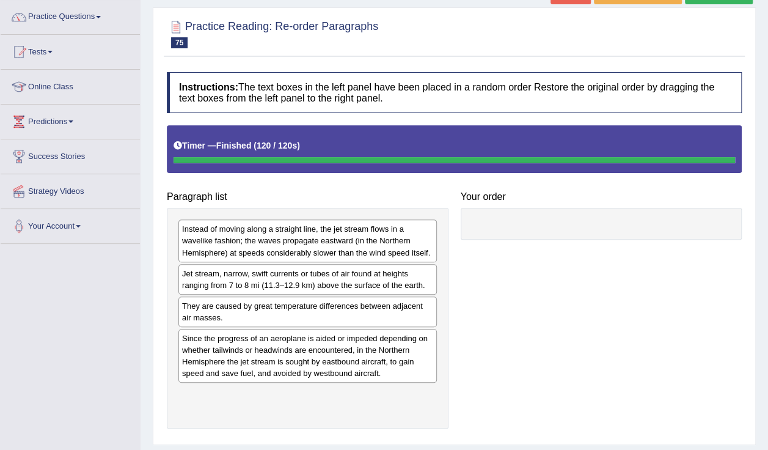
click at [188, 43] on h2 "Practice Reading: Re-order Paragraphs 75 Straight Line" at bounding box center [272, 33] width 211 height 31
click at [192, 49] on div at bounding box center [454, 33] width 575 height 37
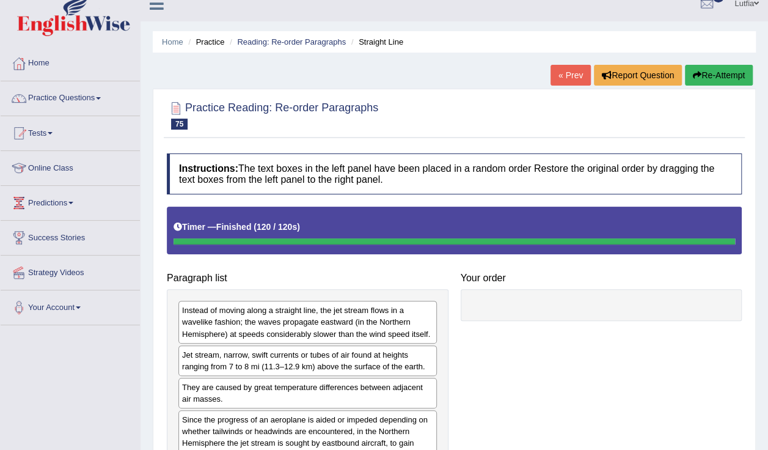
scroll to position [0, 0]
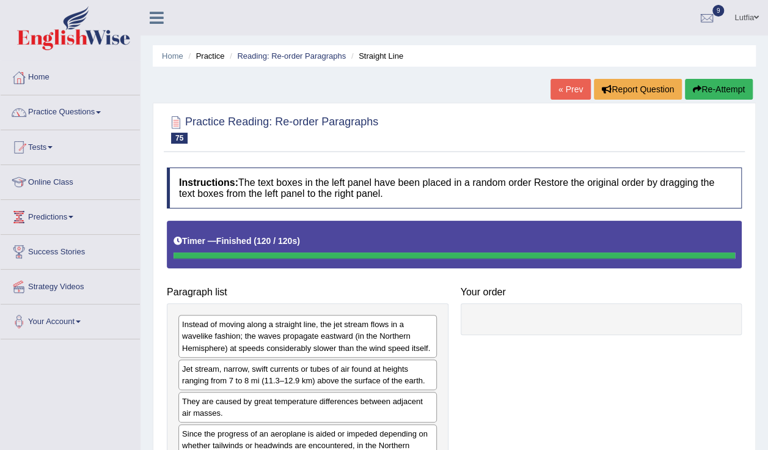
click at [101, 111] on span at bounding box center [98, 112] width 5 height 2
